Goal: Task Accomplishment & Management: Complete application form

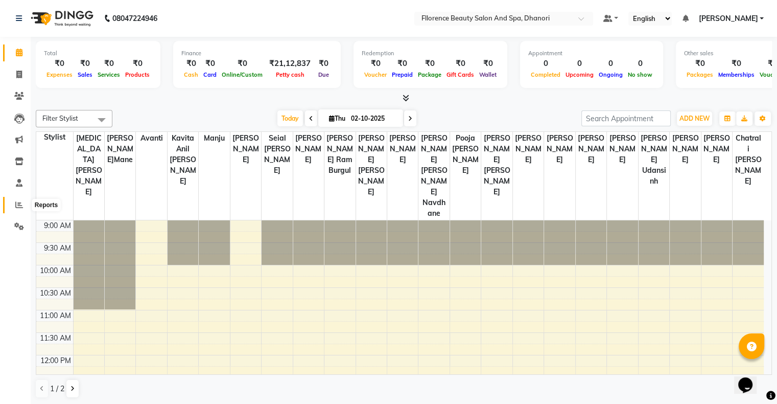
click at [16, 210] on span at bounding box center [19, 205] width 18 height 12
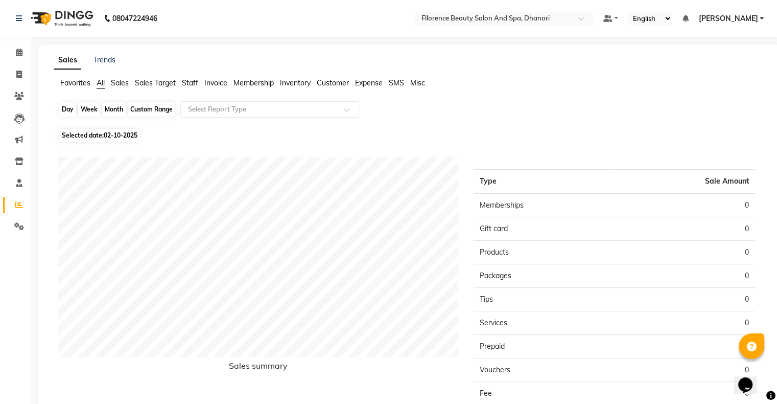
click at [66, 111] on div "Day" at bounding box center [67, 109] width 17 height 14
select select "10"
select select "2025"
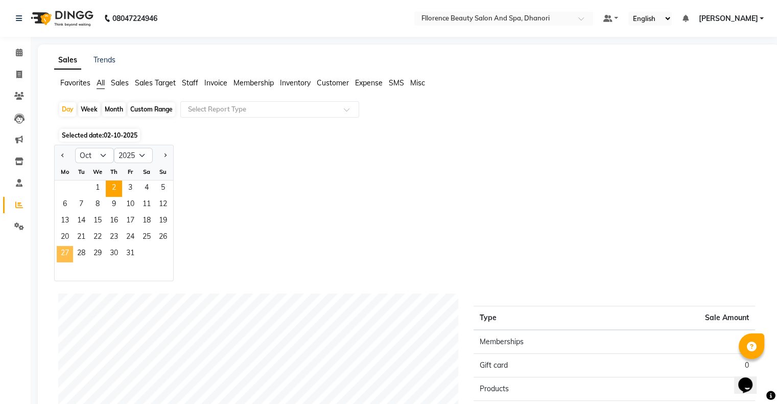
click at [61, 253] on span "27" at bounding box center [65, 254] width 16 height 16
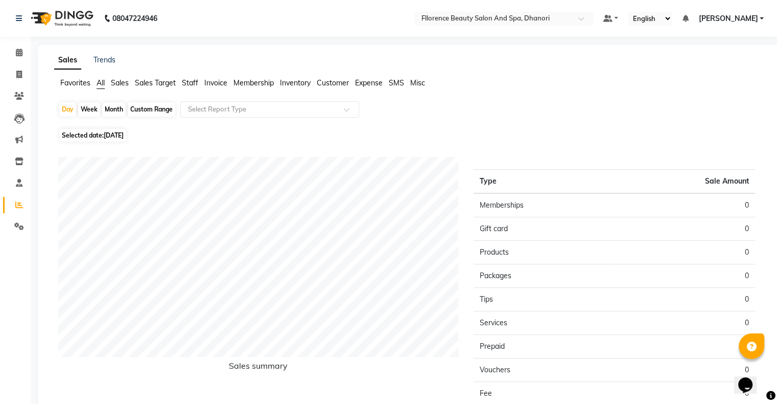
click at [104, 109] on div "Month" at bounding box center [114, 109] width 24 height 14
select select "10"
select select "2025"
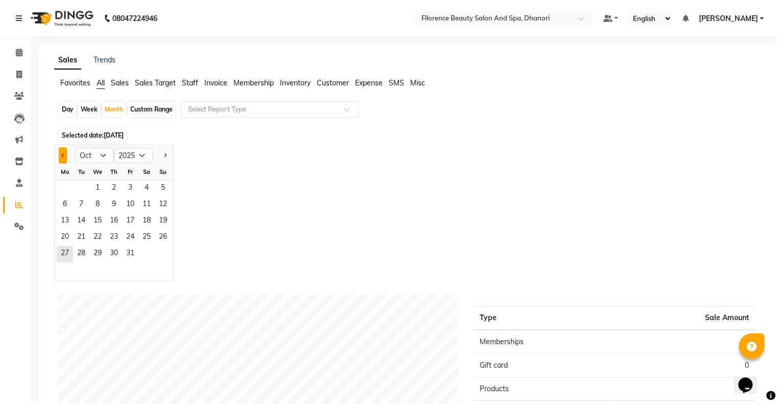
click at [60, 153] on button "Previous month" at bounding box center [63, 155] width 8 height 16
select select "9"
click at [143, 234] on span "27" at bounding box center [146, 237] width 16 height 16
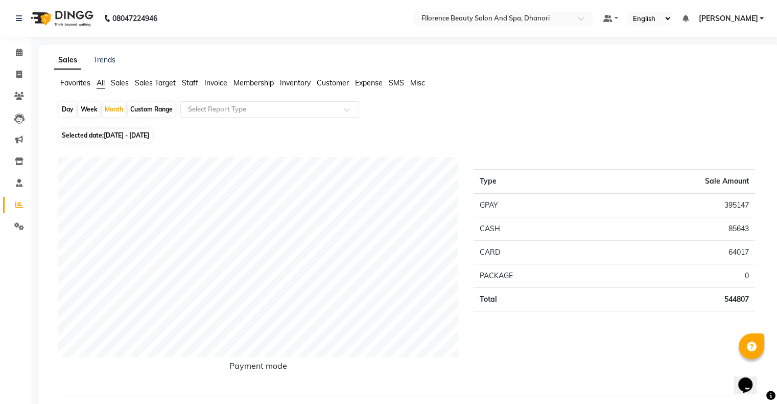
click at [65, 109] on div "Day" at bounding box center [67, 109] width 17 height 14
select select "9"
select select "2025"
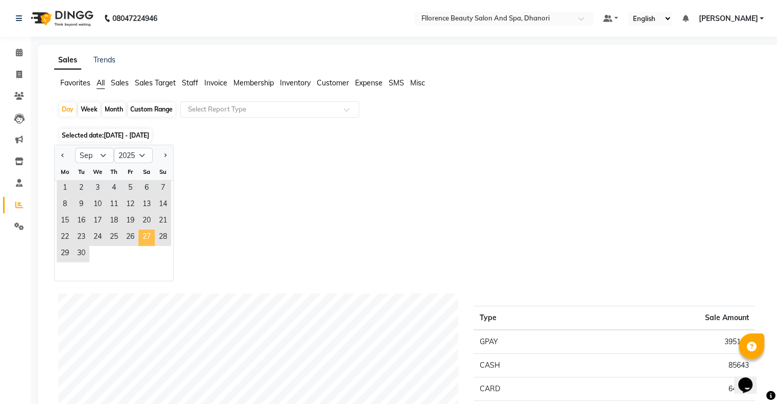
click at [146, 241] on span "27" at bounding box center [146, 237] width 16 height 16
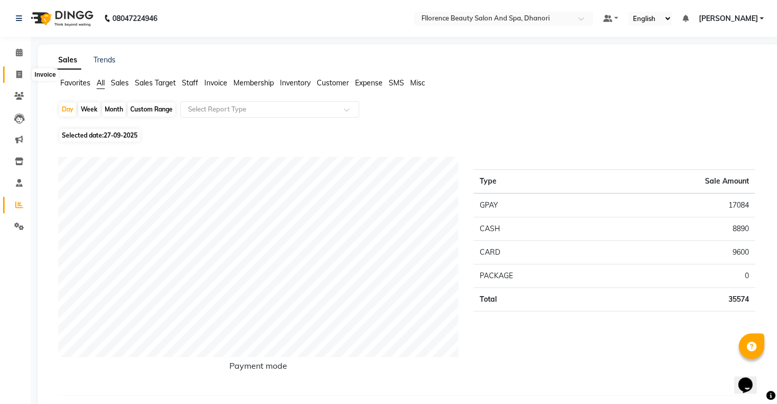
click at [16, 75] on icon at bounding box center [19, 75] width 6 height 8
select select "service"
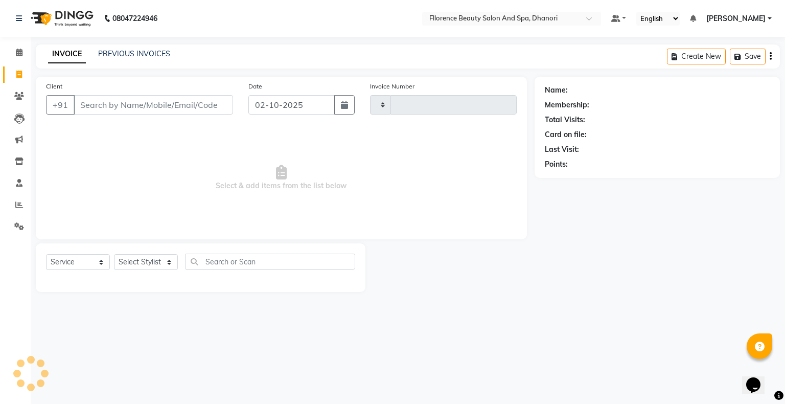
type input "3047"
select select "121"
click at [338, 100] on button "button" at bounding box center [344, 104] width 20 height 19
select select "10"
select select "2025"
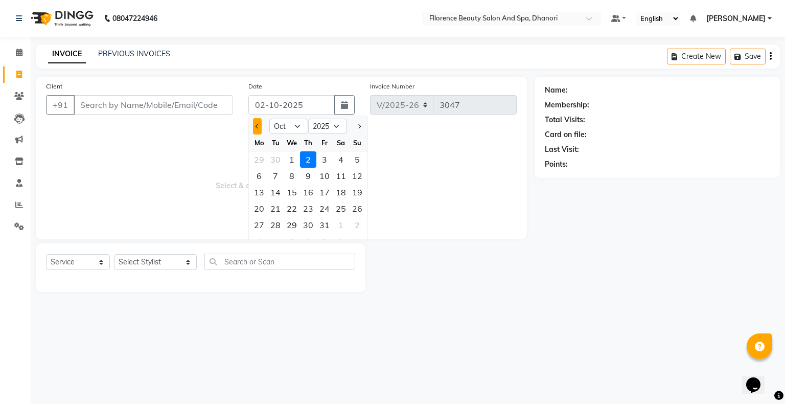
click at [261, 124] on button "Previous month" at bounding box center [257, 126] width 9 height 16
select select "9"
click at [337, 209] on div "27" at bounding box center [341, 208] width 16 height 16
type input "27-09-2025"
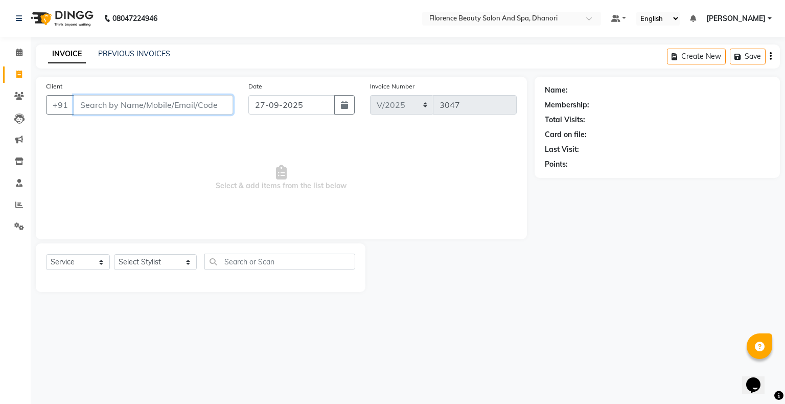
click at [142, 105] on input "Client" at bounding box center [153, 104] width 159 height 19
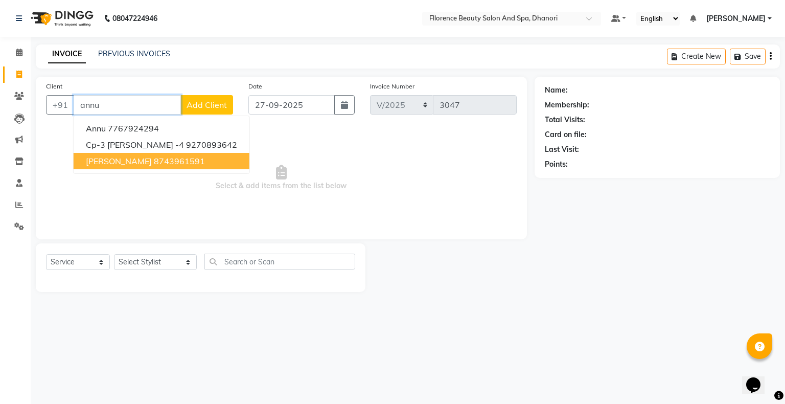
click at [170, 158] on ngb-highlight "8743961591" at bounding box center [179, 161] width 51 height 10
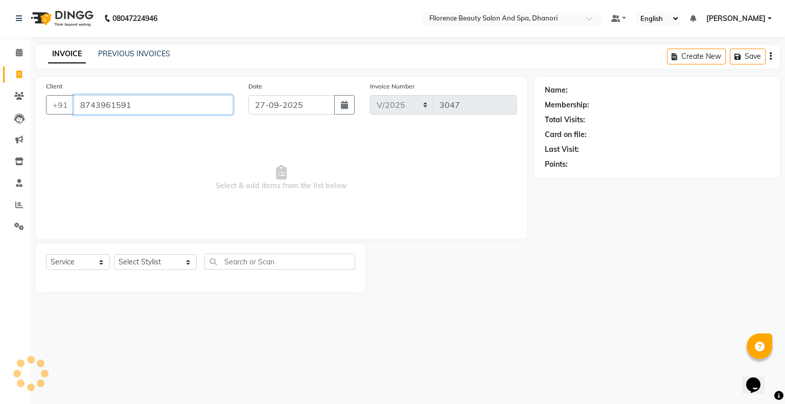
type input "8743961591"
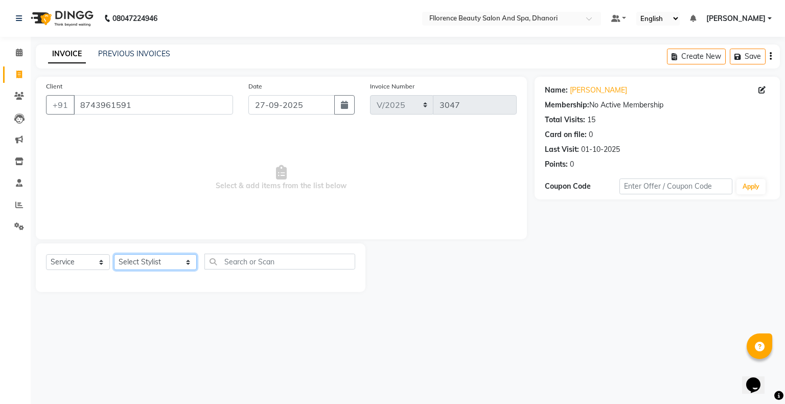
click at [135, 263] on select "Select Stylist [PERSON_NAME] [PERSON_NAME] arjun [PERSON_NAME] [PERSON_NAME] [P…" at bounding box center [155, 262] width 83 height 16
select select "46087"
click at [114, 254] on select "Select Stylist [PERSON_NAME] [PERSON_NAME] arjun [PERSON_NAME] [PERSON_NAME] [P…" at bounding box center [155, 262] width 83 height 16
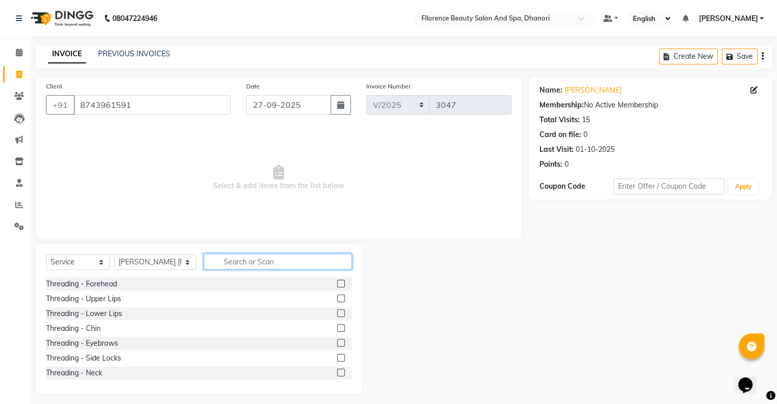
click at [284, 264] on input "text" at bounding box center [278, 261] width 148 height 16
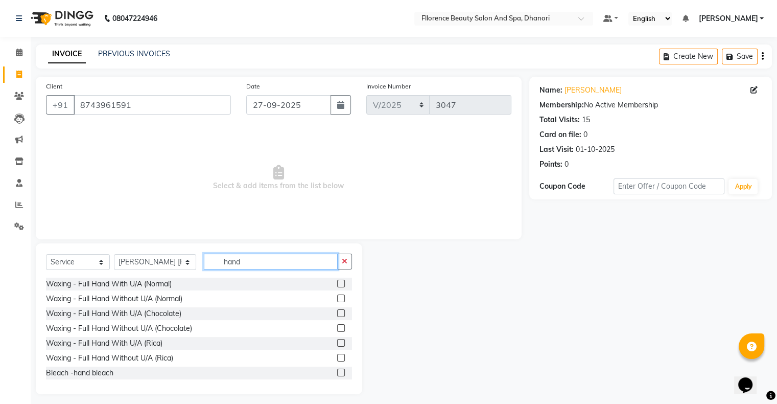
type input "hand"
click at [337, 339] on label at bounding box center [341, 343] width 8 height 8
click at [337, 340] on input "checkbox" at bounding box center [340, 343] width 7 height 7
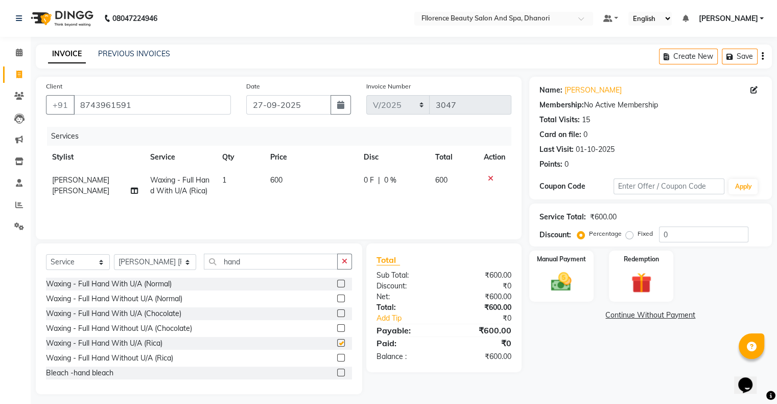
checkbox input "false"
click at [234, 260] on input "hand" at bounding box center [271, 261] width 134 height 16
type input "h"
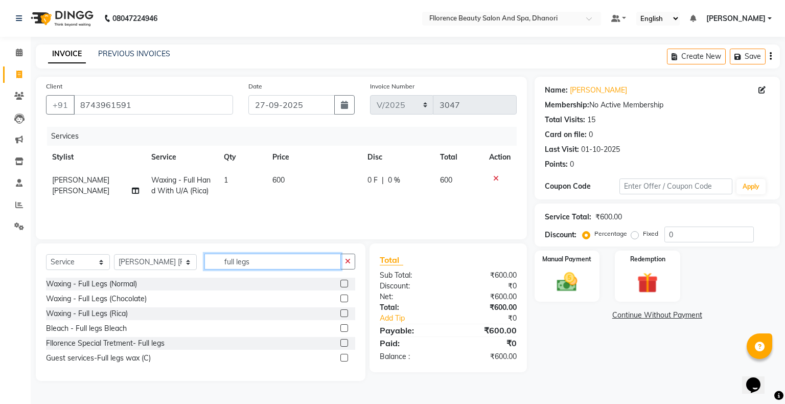
type input "full legs"
click at [342, 314] on label at bounding box center [344, 313] width 8 height 8
click at [342, 314] on input "checkbox" at bounding box center [343, 313] width 7 height 7
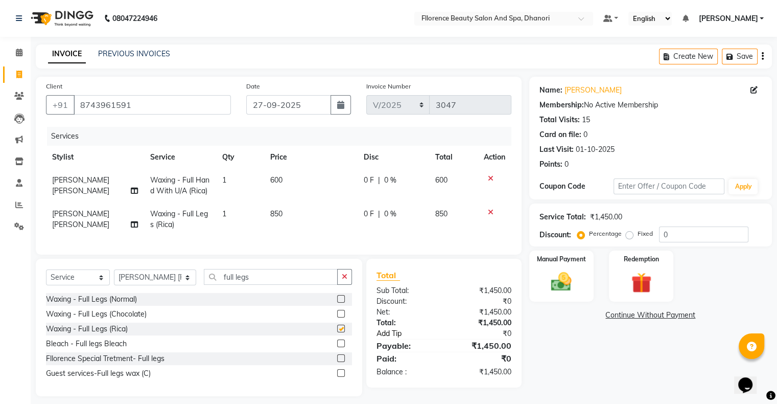
checkbox input "false"
click at [555, 288] on img at bounding box center [561, 282] width 34 height 25
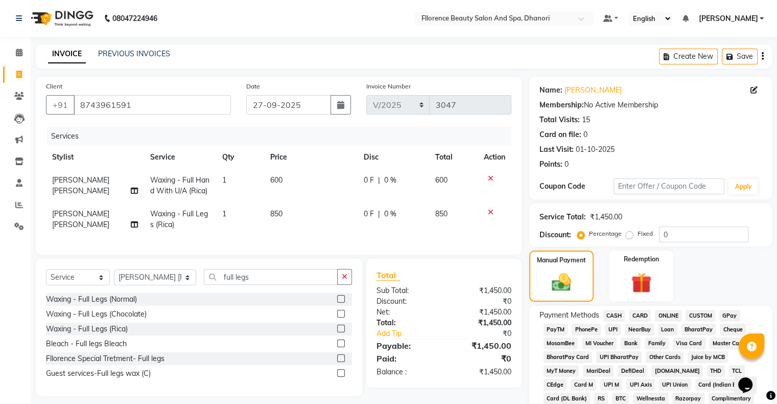
click at [732, 316] on span "GPay" at bounding box center [729, 316] width 21 height 12
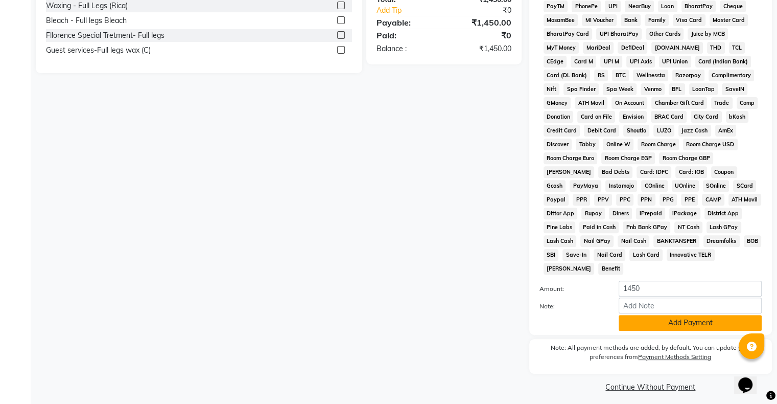
click at [699, 317] on button "Add Payment" at bounding box center [690, 323] width 143 height 16
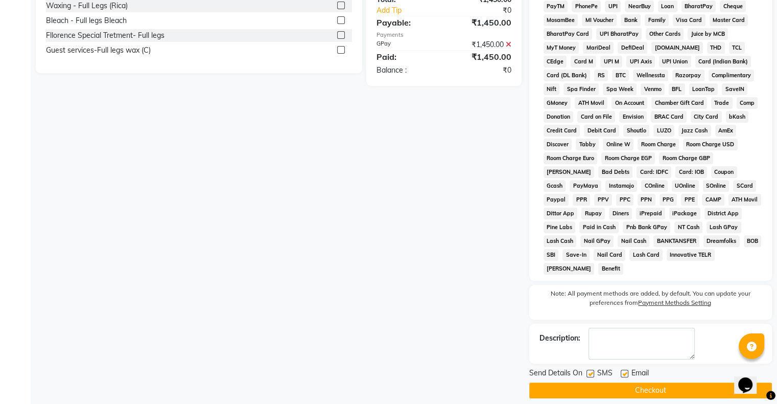
click at [623, 383] on button "Checkout" at bounding box center [650, 390] width 243 height 16
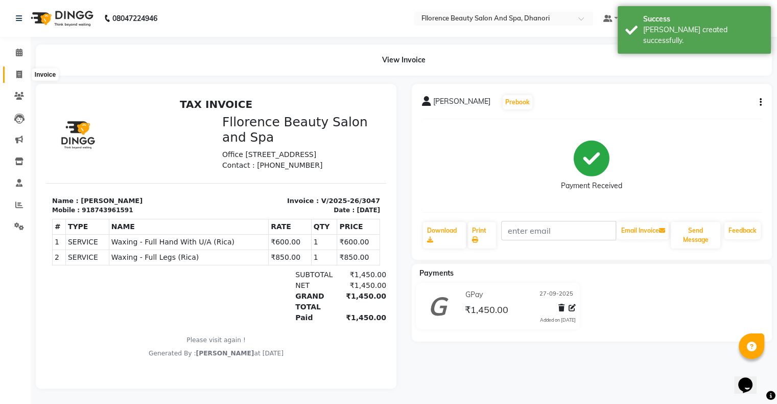
click at [16, 71] on icon at bounding box center [19, 75] width 6 height 8
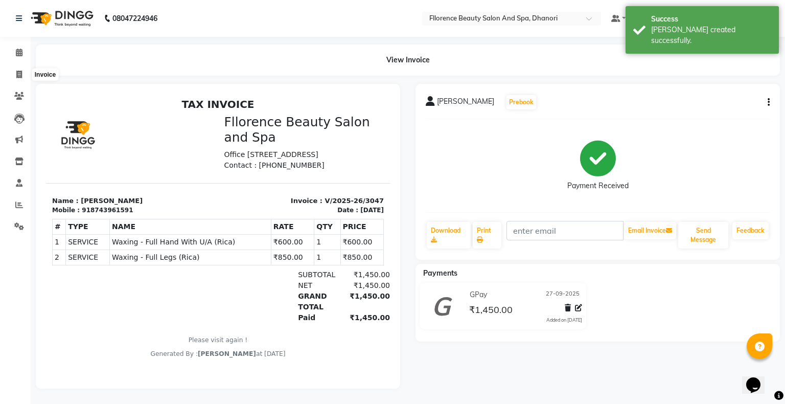
select select "121"
select select "service"
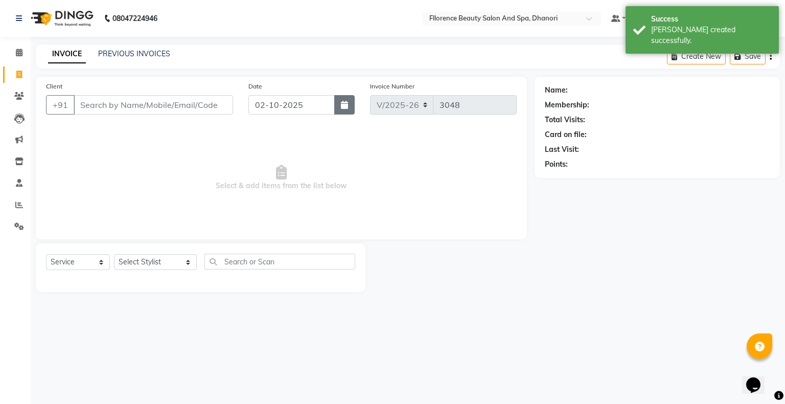
click at [341, 107] on icon "button" at bounding box center [344, 105] width 7 height 8
select select "10"
select select "2025"
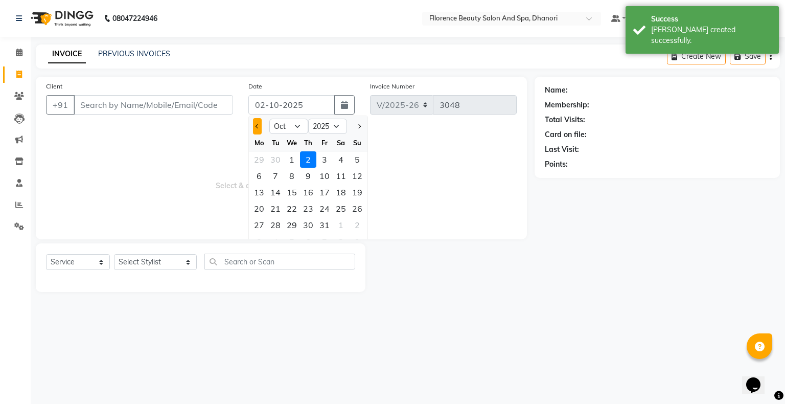
click at [258, 122] on button "Previous month" at bounding box center [257, 126] width 9 height 16
select select "9"
click at [342, 206] on div "27" at bounding box center [341, 208] width 16 height 16
type input "27-09-2025"
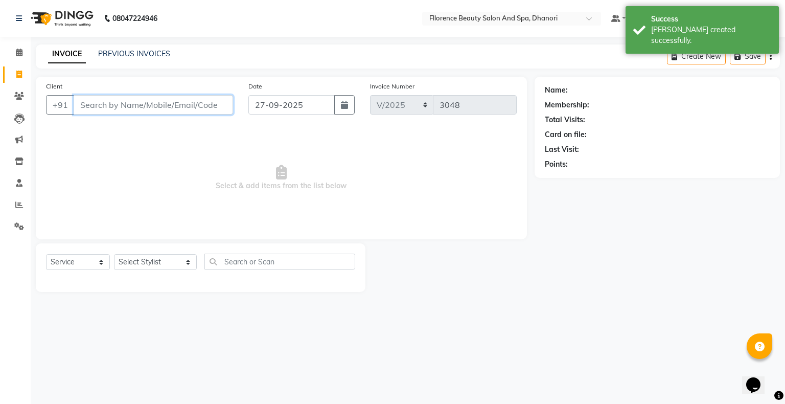
click at [131, 114] on input "Client" at bounding box center [153, 104] width 159 height 19
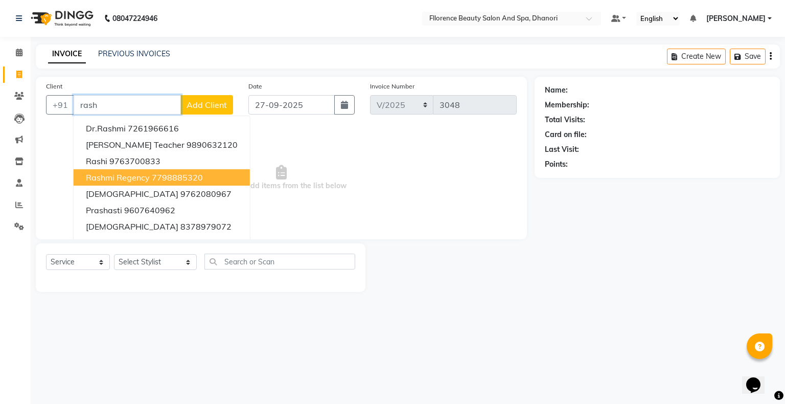
click at [136, 172] on button "Rashmi regency 7798885320" at bounding box center [162, 177] width 176 height 16
type input "7798885320"
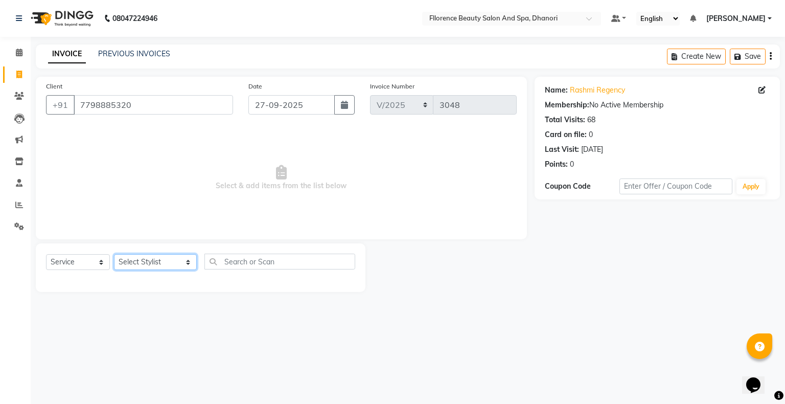
click at [146, 263] on select "Select Stylist [PERSON_NAME] [PERSON_NAME] arjun [PERSON_NAME] [PERSON_NAME] [P…" at bounding box center [155, 262] width 83 height 16
select select "17272"
click at [114, 254] on select "Select Stylist [PERSON_NAME] [PERSON_NAME] arjun [PERSON_NAME] [PERSON_NAME] [P…" at bounding box center [155, 262] width 83 height 16
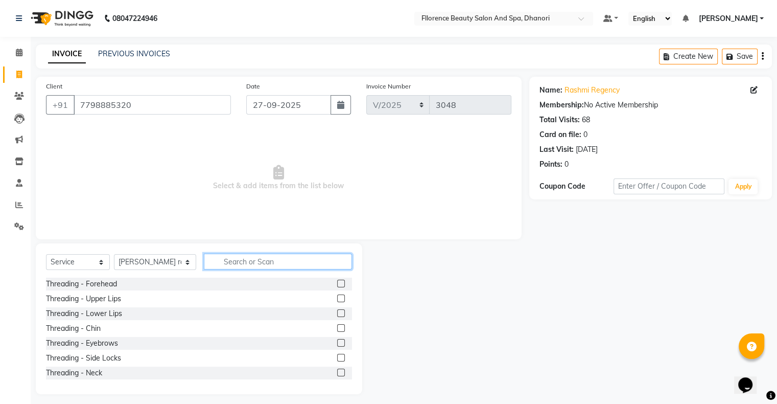
drag, startPoint x: 254, startPoint y: 263, endPoint x: 244, endPoint y: 265, distance: 11.0
click at [253, 263] on input "text" at bounding box center [278, 261] width 148 height 16
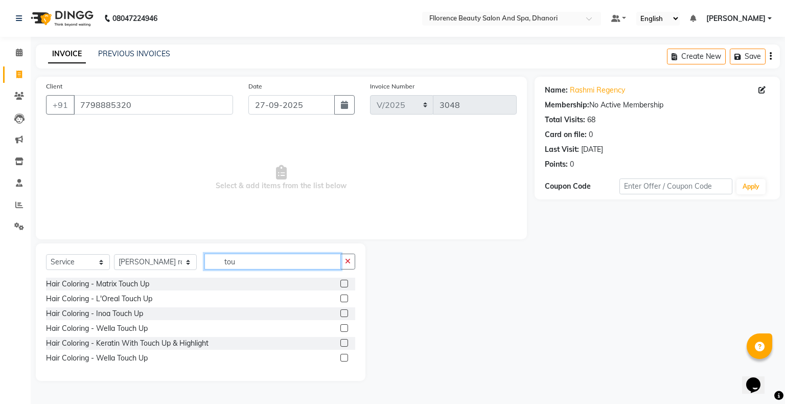
type input "tou"
click at [344, 283] on label at bounding box center [344, 283] width 8 height 8
click at [344, 283] on input "checkbox" at bounding box center [343, 284] width 7 height 7
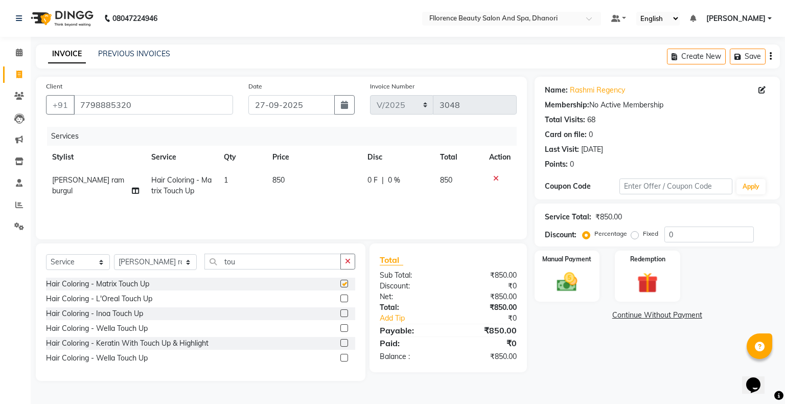
checkbox input "false"
click at [272, 179] on span "850" at bounding box center [278, 179] width 12 height 9
select select "17272"
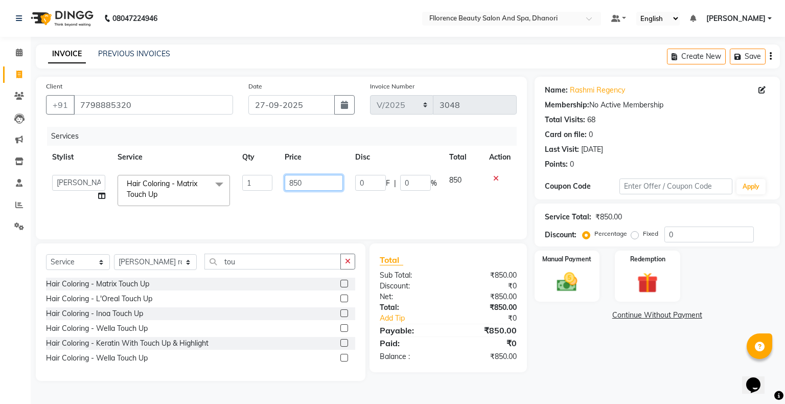
drag, startPoint x: 292, startPoint y: 182, endPoint x: 302, endPoint y: 185, distance: 11.2
click at [293, 183] on input "850" at bounding box center [314, 183] width 58 height 16
type input "250"
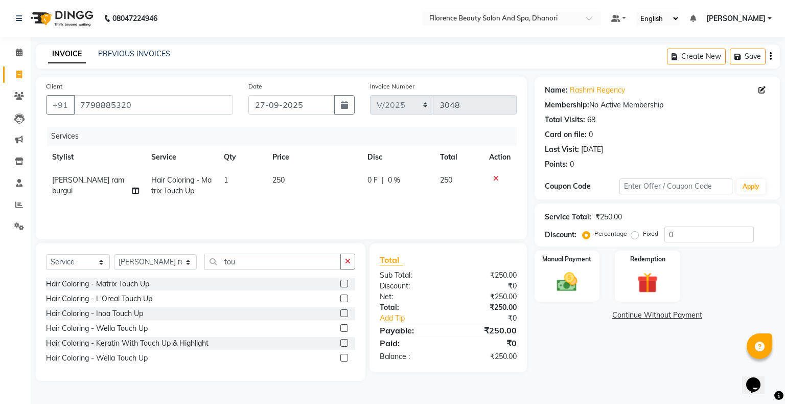
click at [784, 314] on div "Name: Rashmi Regency Membership: No Active Membership Total Visits: 68 Card on …" at bounding box center [660, 229] width 253 height 304
click at [555, 277] on img at bounding box center [566, 282] width 35 height 25
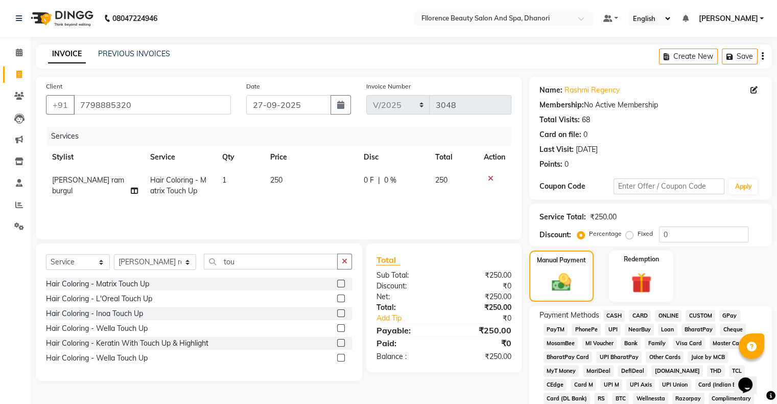
click at [680, 267] on div "Manual Payment Redemption" at bounding box center [651, 275] width 258 height 51
click at [641, 314] on span "CARD" at bounding box center [640, 316] width 22 height 12
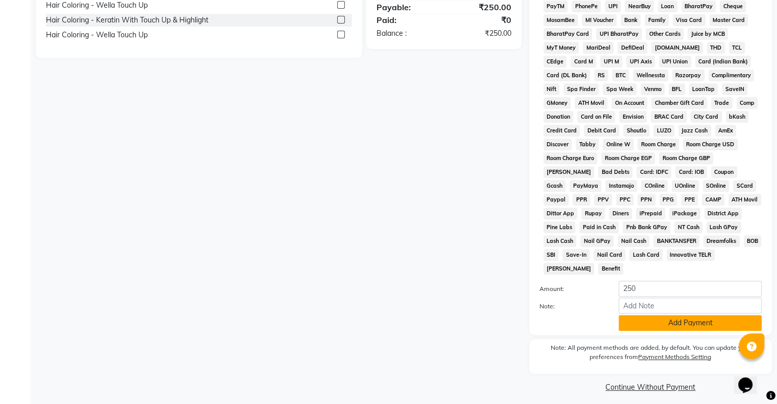
click at [686, 315] on button "Add Payment" at bounding box center [690, 323] width 143 height 16
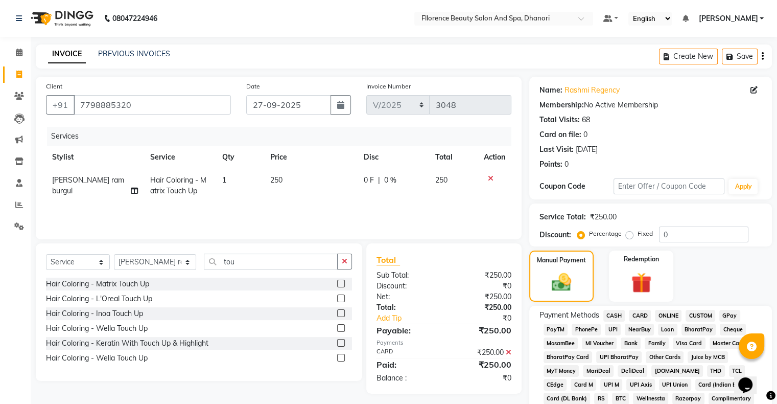
scroll to position [326, 0]
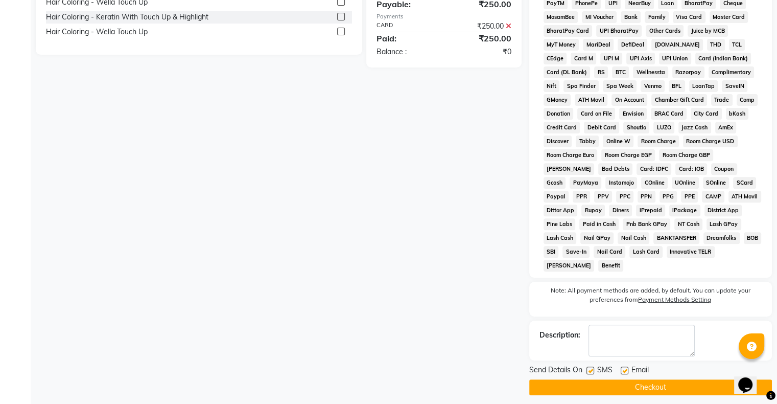
click at [628, 381] on button "Checkout" at bounding box center [650, 387] width 243 height 16
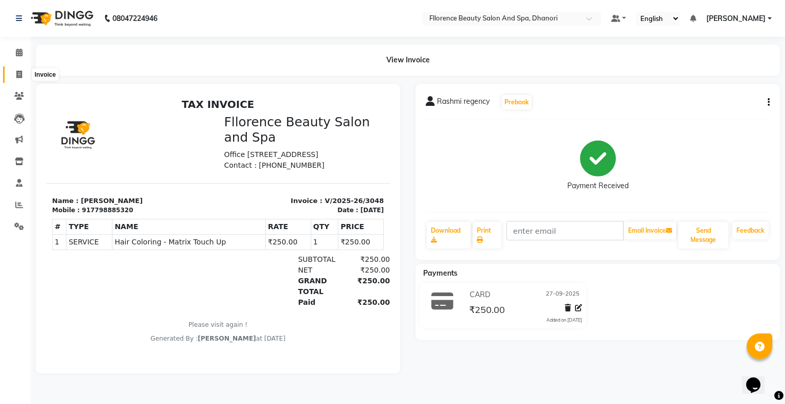
click at [21, 71] on icon at bounding box center [19, 75] width 6 height 8
select select "121"
select select "service"
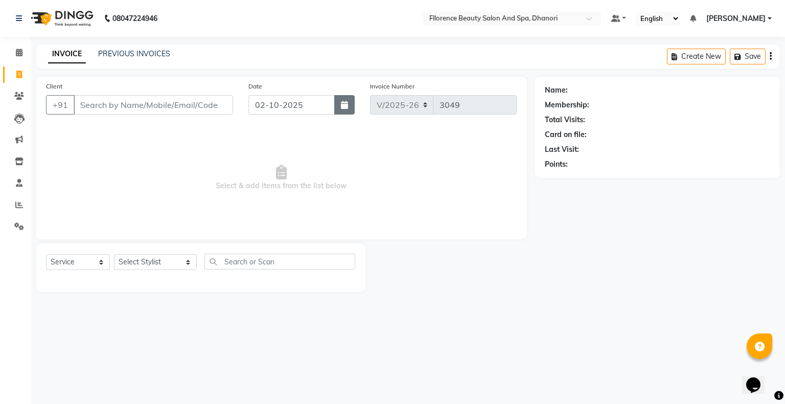
click at [344, 100] on button "button" at bounding box center [344, 104] width 20 height 19
select select "10"
select select "2025"
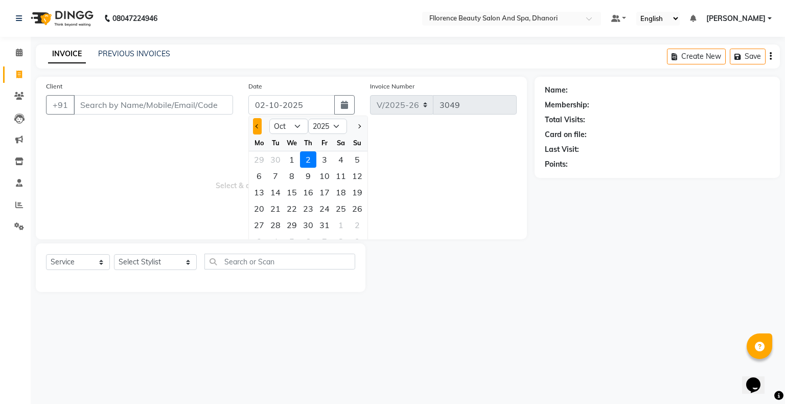
click at [255, 129] on button "Previous month" at bounding box center [257, 126] width 9 height 16
select select "9"
click at [344, 205] on div "27" at bounding box center [341, 208] width 16 height 16
type input "27-09-2025"
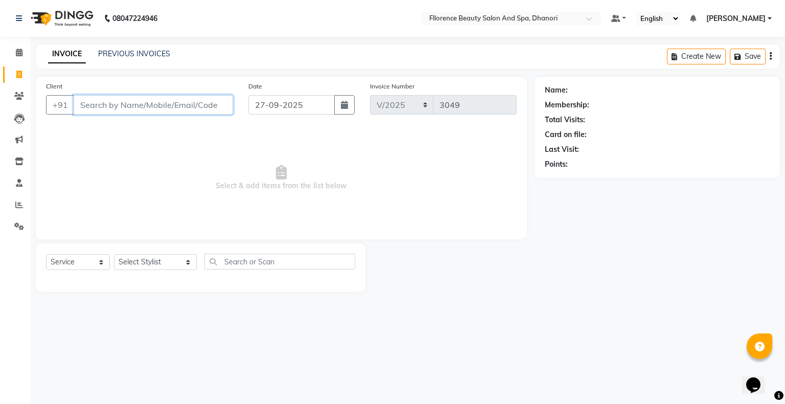
click at [158, 103] on input "Client" at bounding box center [153, 104] width 159 height 19
type input "7666927733"
click at [207, 111] on button "Add Client" at bounding box center [206, 104] width 53 height 19
select select "22"
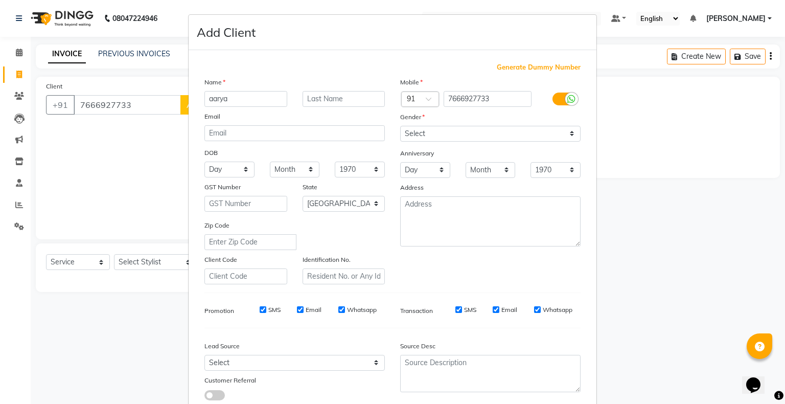
type input "aarya"
click at [473, 136] on select "Select [DEMOGRAPHIC_DATA] [DEMOGRAPHIC_DATA] Other Prefer Not To Say" at bounding box center [490, 134] width 180 height 16
select select "[DEMOGRAPHIC_DATA]"
click at [400, 126] on select "Select [DEMOGRAPHIC_DATA] [DEMOGRAPHIC_DATA] Other Prefer Not To Say" at bounding box center [490, 134] width 180 height 16
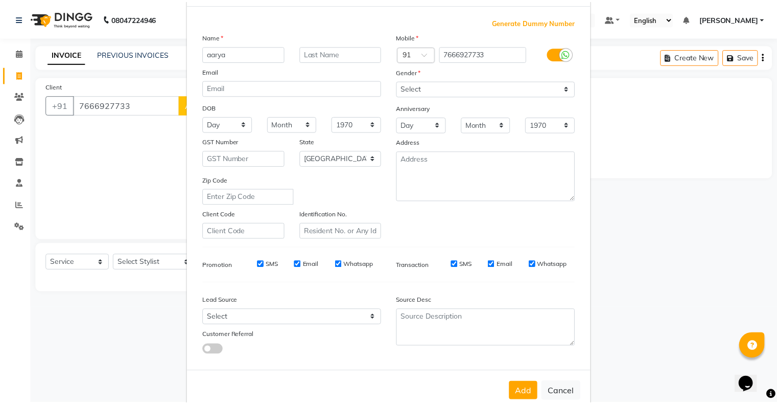
scroll to position [73, 0]
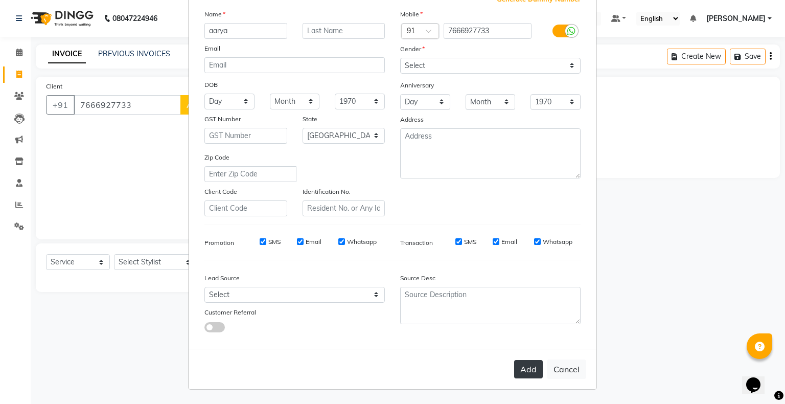
click at [515, 370] on button "Add" at bounding box center [528, 369] width 29 height 18
select select
select select "null"
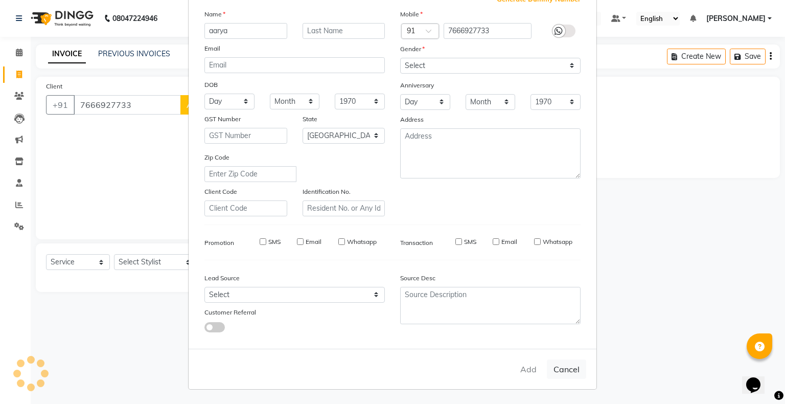
select select
checkbox input "false"
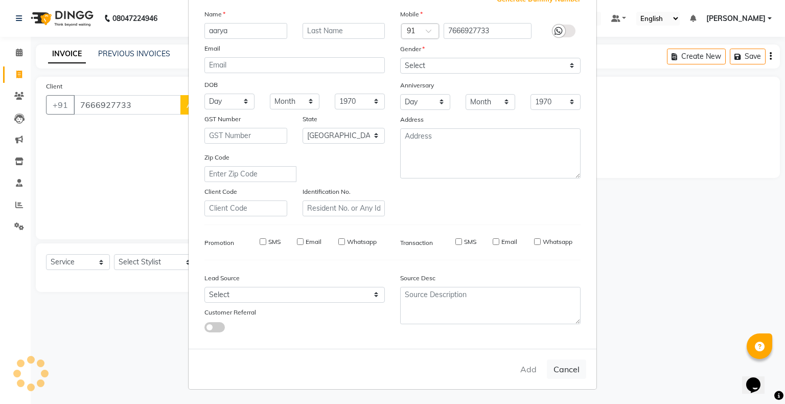
checkbox input "false"
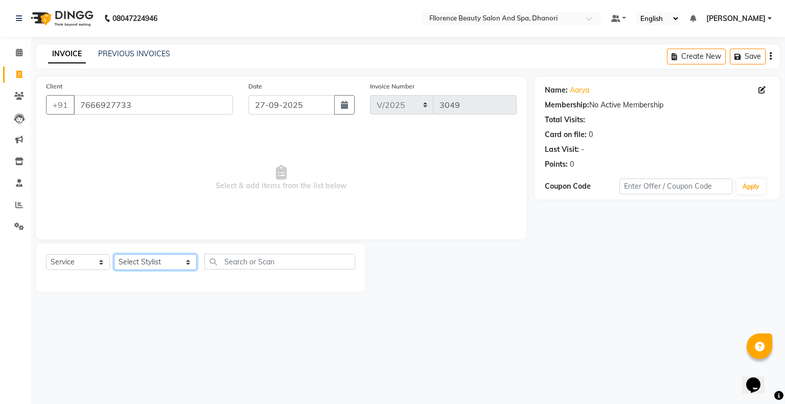
click at [162, 263] on select "Select Stylist [PERSON_NAME] [PERSON_NAME] arjun [PERSON_NAME] [PERSON_NAME] [P…" at bounding box center [155, 262] width 83 height 16
select select "23068"
click at [114, 254] on select "Select Stylist [PERSON_NAME] [PERSON_NAME] arjun [PERSON_NAME] [PERSON_NAME] [P…" at bounding box center [155, 262] width 83 height 16
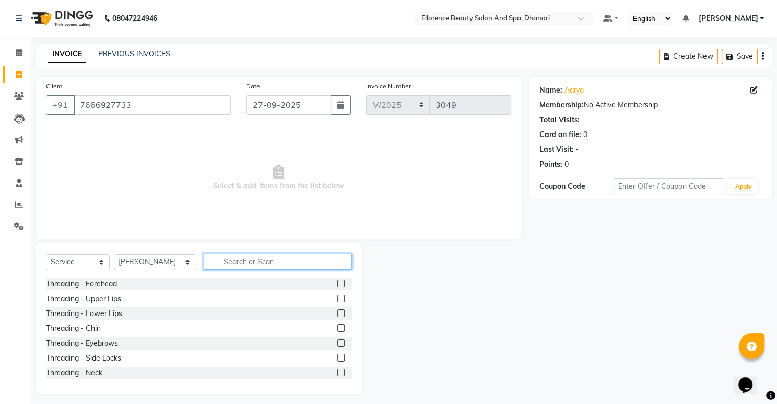
click at [262, 267] on input "text" at bounding box center [278, 261] width 148 height 16
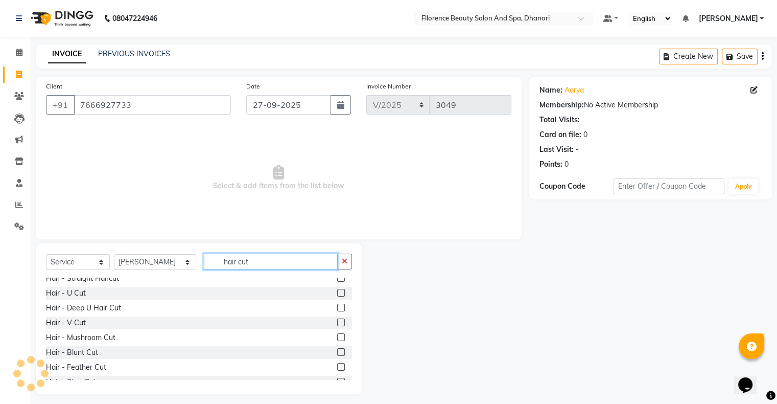
scroll to position [41, 0]
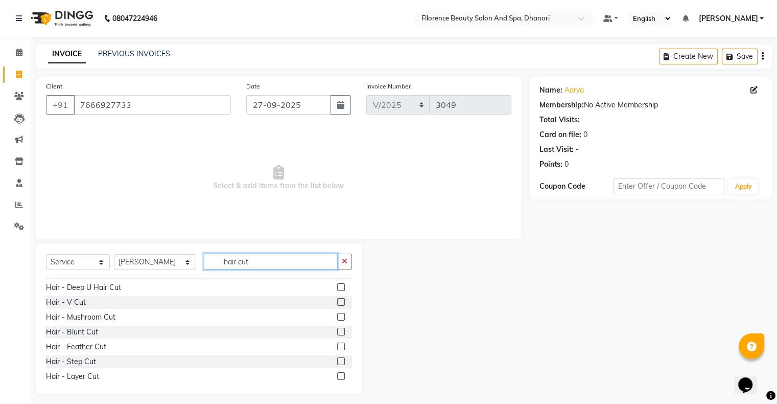
type input "hair cut"
click at [337, 362] on label at bounding box center [341, 361] width 8 height 8
click at [337, 362] on input "checkbox" at bounding box center [340, 361] width 7 height 7
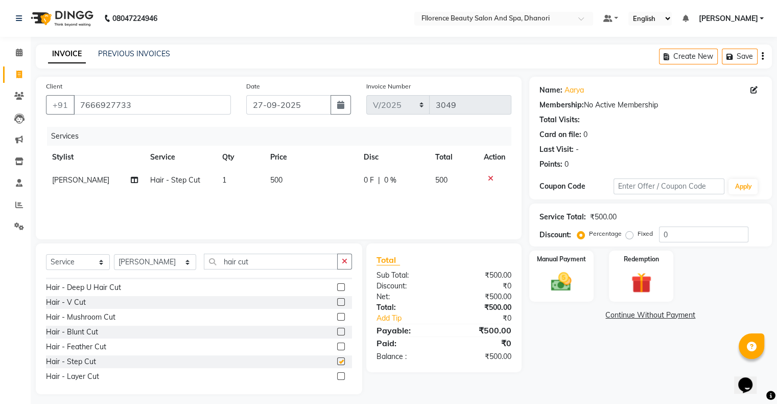
checkbox input "false"
drag, startPoint x: 141, startPoint y: 263, endPoint x: 134, endPoint y: 265, distance: 6.9
click at [137, 264] on select "Select Stylist [PERSON_NAME] [PERSON_NAME] arjun [PERSON_NAME] [PERSON_NAME] [P…" at bounding box center [155, 262] width 82 height 16
click at [114, 254] on select "Select Stylist [PERSON_NAME] [PERSON_NAME] arjun [PERSON_NAME] [PERSON_NAME] [P…" at bounding box center [155, 262] width 82 height 16
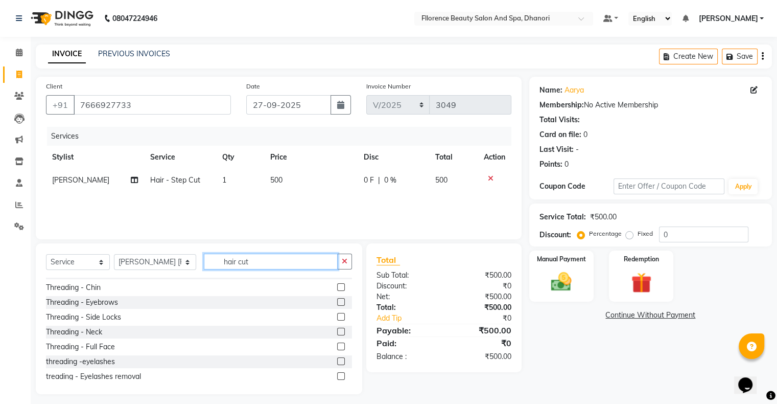
click at [259, 263] on input "hair cut" at bounding box center [271, 261] width 134 height 16
click at [154, 266] on select "Select Stylist [PERSON_NAME] [PERSON_NAME] arjun [PERSON_NAME] [PERSON_NAME] [P…" at bounding box center [155, 262] width 82 height 16
select select "81691"
click at [114, 254] on select "Select Stylist [PERSON_NAME] [PERSON_NAME] arjun [PERSON_NAME] [PERSON_NAME] [P…" at bounding box center [155, 262] width 82 height 16
click at [259, 259] on input "hair cut" at bounding box center [271, 261] width 134 height 16
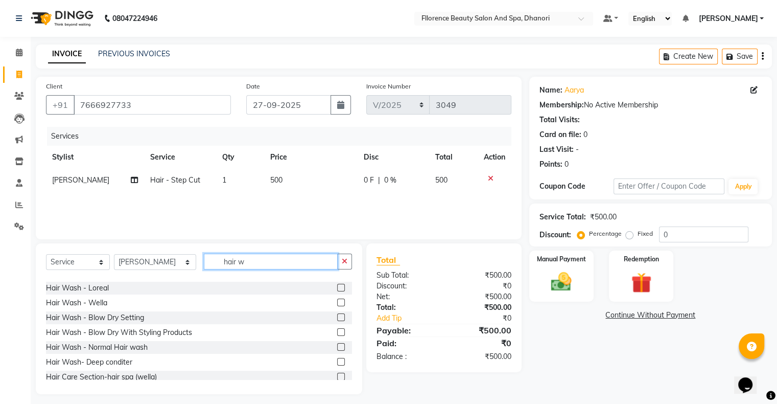
scroll to position [0, 0]
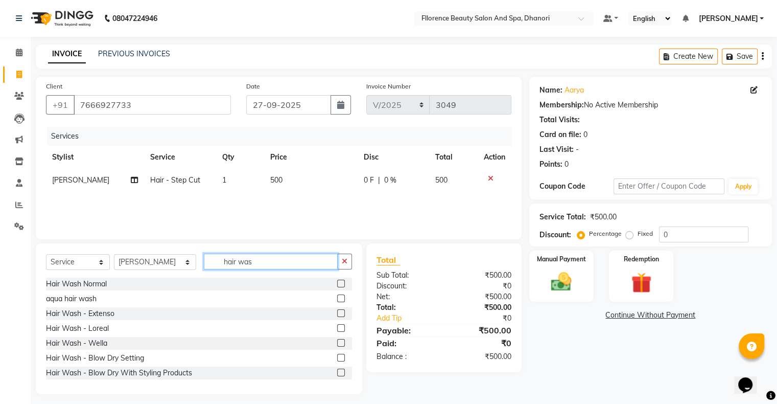
type input "hair was"
click at [337, 283] on label at bounding box center [341, 283] width 8 height 8
click at [337, 283] on input "checkbox" at bounding box center [340, 284] width 7 height 7
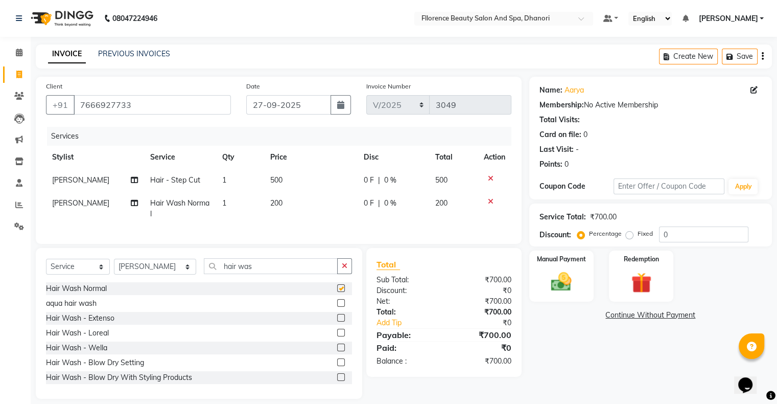
checkbox input "false"
drag, startPoint x: 272, startPoint y: 200, endPoint x: 276, endPoint y: 204, distance: 6.2
click at [272, 201] on span "200" at bounding box center [276, 202] width 12 height 9
select select "81691"
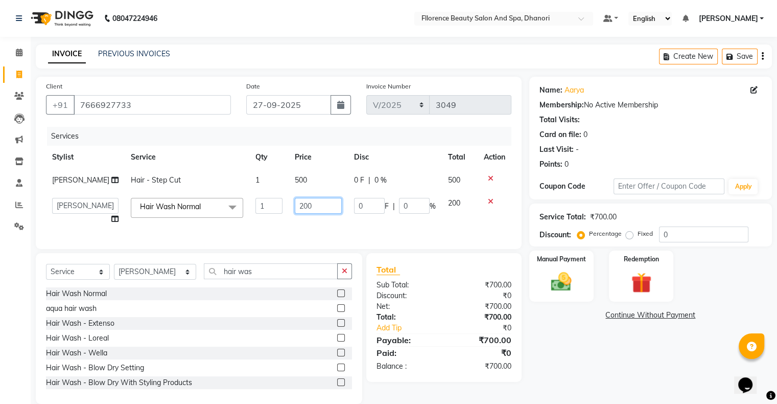
click at [298, 205] on input "200" at bounding box center [318, 206] width 47 height 16
type input "250"
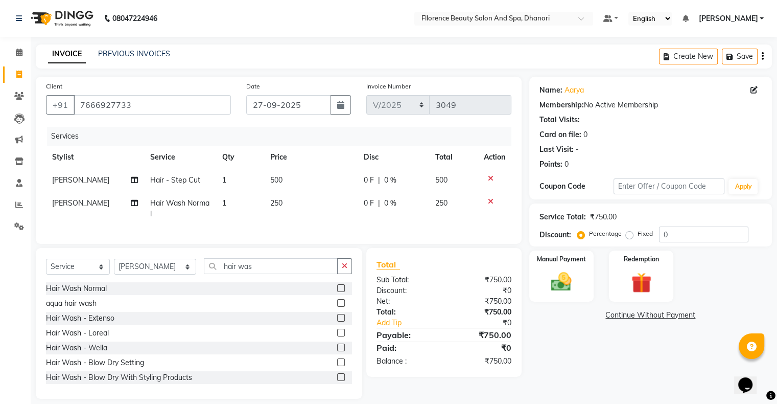
click at [566, 324] on div "Name: Aarya Membership: No Active Membership Total Visits: Card on file: 0 Last…" at bounding box center [654, 238] width 250 height 322
click at [139, 274] on select "Select Stylist [PERSON_NAME] [PERSON_NAME] arjun [PERSON_NAME] [PERSON_NAME] [P…" at bounding box center [155, 267] width 82 height 16
select select "23068"
click at [114, 267] on select "Select Stylist [PERSON_NAME] [PERSON_NAME] arjun [PERSON_NAME] [PERSON_NAME] [P…" at bounding box center [155, 267] width 82 height 16
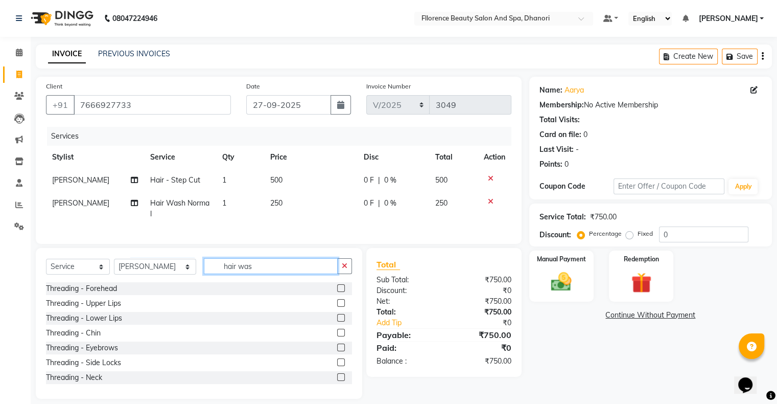
click at [253, 272] on input "hair was" at bounding box center [271, 266] width 134 height 16
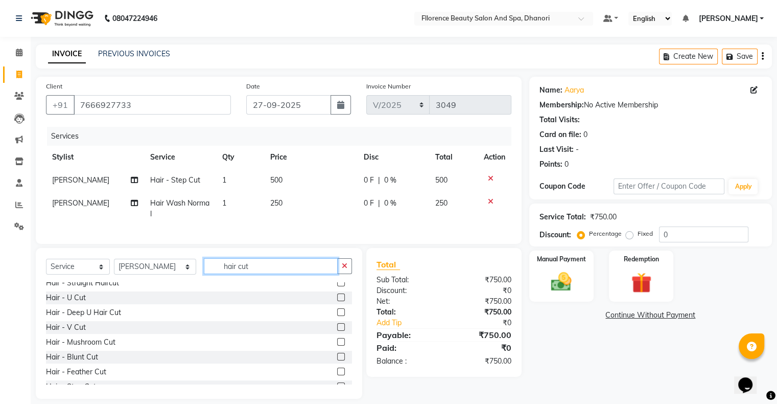
scroll to position [41, 0]
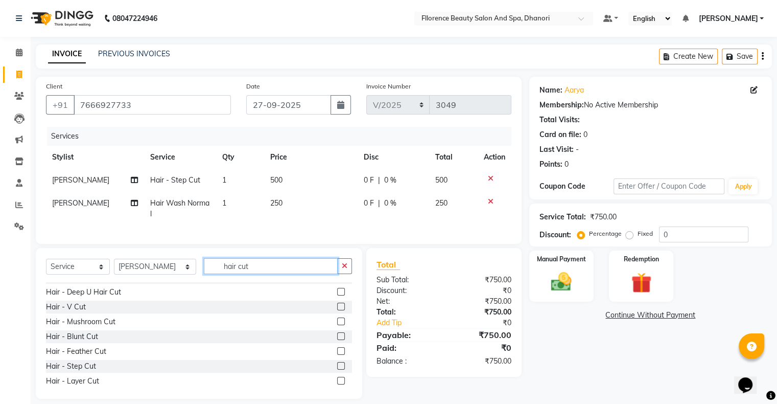
type input "hair cut"
click at [337, 369] on label at bounding box center [341, 366] width 8 height 8
click at [337, 369] on input "checkbox" at bounding box center [340, 366] width 7 height 7
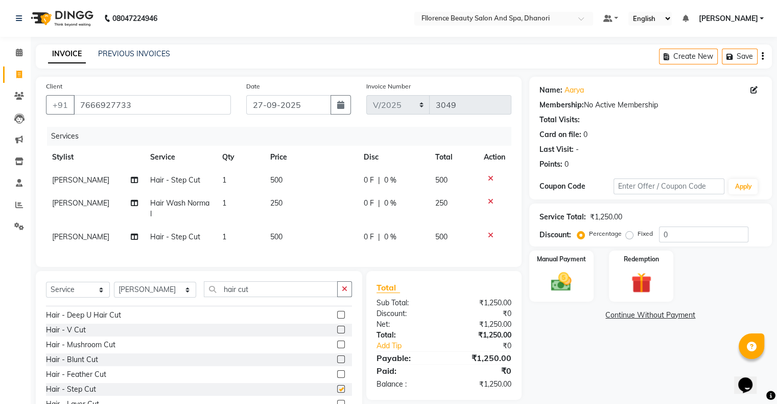
checkbox input "false"
click at [139, 297] on select "Select Stylist [PERSON_NAME] [PERSON_NAME] arjun [PERSON_NAME] [PERSON_NAME] [P…" at bounding box center [155, 290] width 82 height 16
select select "86053"
click at [114, 290] on select "Select Stylist [PERSON_NAME] [PERSON_NAME] arjun [PERSON_NAME] [PERSON_NAME] [P…" at bounding box center [155, 290] width 82 height 16
